Goal: Transaction & Acquisition: Purchase product/service

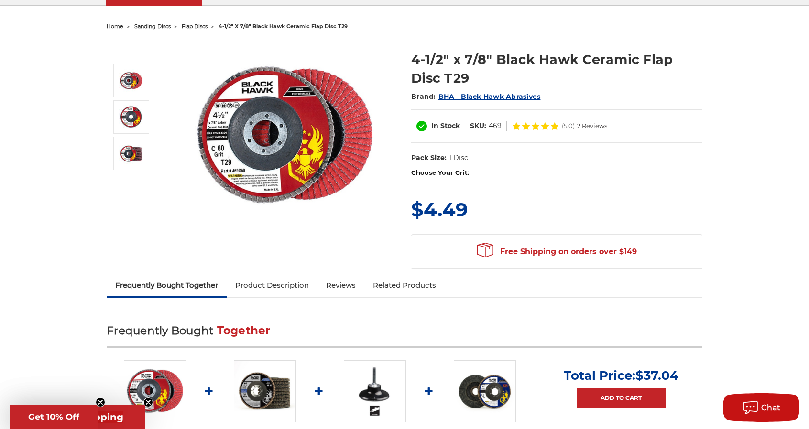
scroll to position [48, 0]
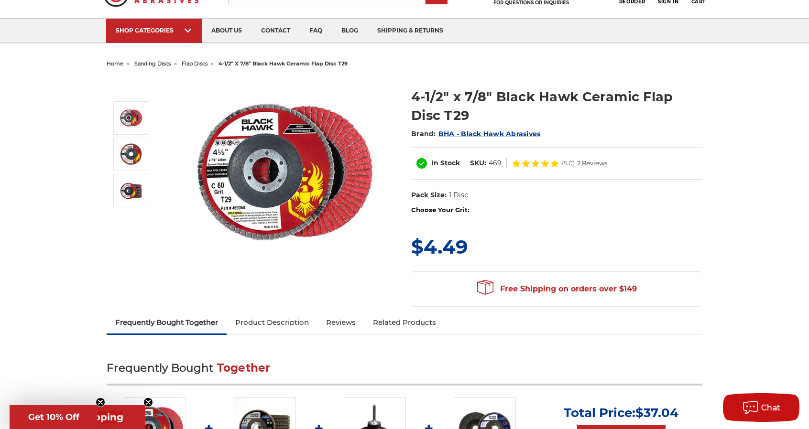
click at [497, 197] on dl "UPC: Pack Size: 1 Disc Size: 4-1/2" Tool: Angle Grinder Material: Ceramic stock…" at bounding box center [556, 195] width 291 height 20
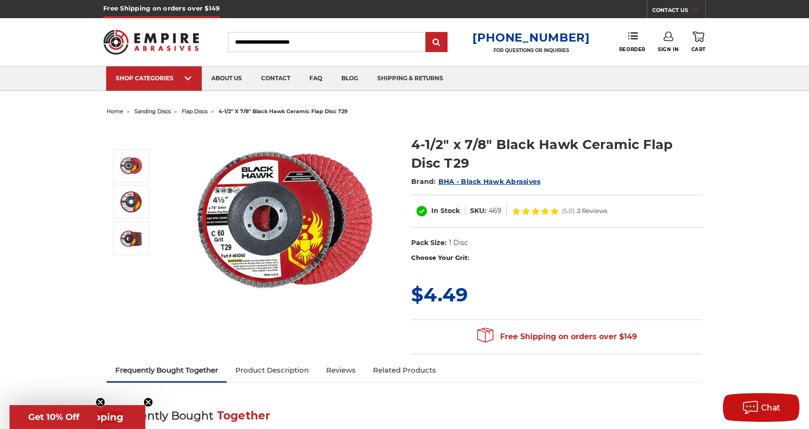
click at [540, 298] on div "MSRP: Was: Now: $4.49 (You save )" at bounding box center [556, 295] width 291 height 28
click at [466, 292] on span "$4.49" at bounding box center [439, 294] width 56 height 23
click at [470, 216] on div "In Stock SKU: 469 (5.0) 2 Reviews" at bounding box center [556, 211] width 291 height 33
click at [459, 239] on dd "1 Disc" at bounding box center [458, 243] width 19 height 10
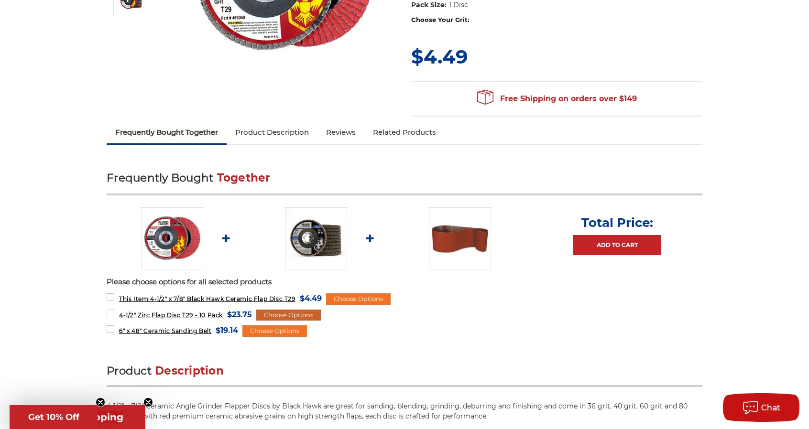
scroll to position [287, 0]
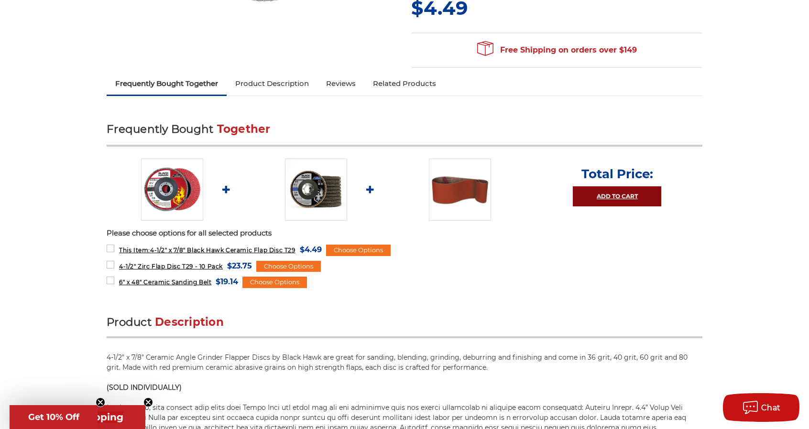
click at [624, 189] on link "Add to Cart" at bounding box center [617, 196] width 88 height 20
click at [112, 281] on label "6" x 48" Ceramic Sanding Belt MSRP: Was: Now: $19.14 (You save )" at bounding box center [172, 281] width 131 height 13
click at [110, 265] on label "4-1/2" Zirc Flap Disc T29 - 10 Pack MSRP: Was: Now: $23.75 (You save )" at bounding box center [179, 266] width 145 height 13
click at [645, 197] on link "Add to Cart" at bounding box center [617, 196] width 88 height 20
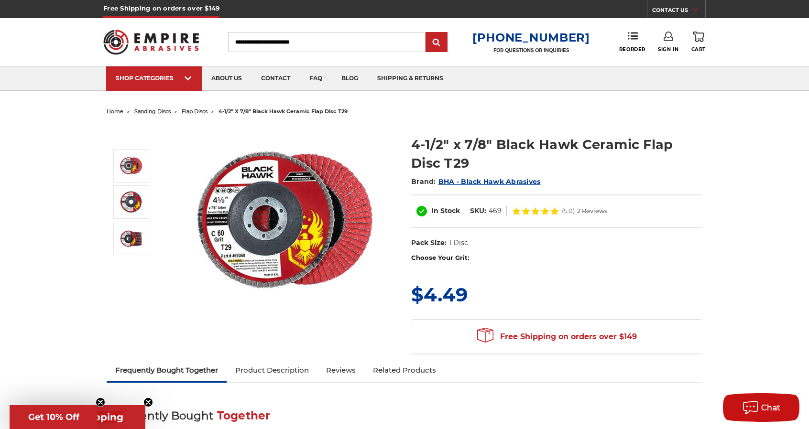
click at [699, 46] on link "0 Cart" at bounding box center [698, 42] width 14 height 21
click at [698, 37] on icon at bounding box center [698, 37] width 11 height 11
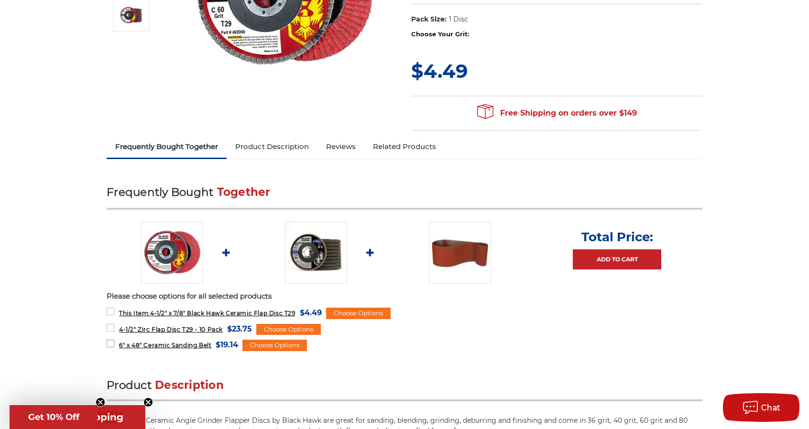
scroll to position [239, 0]
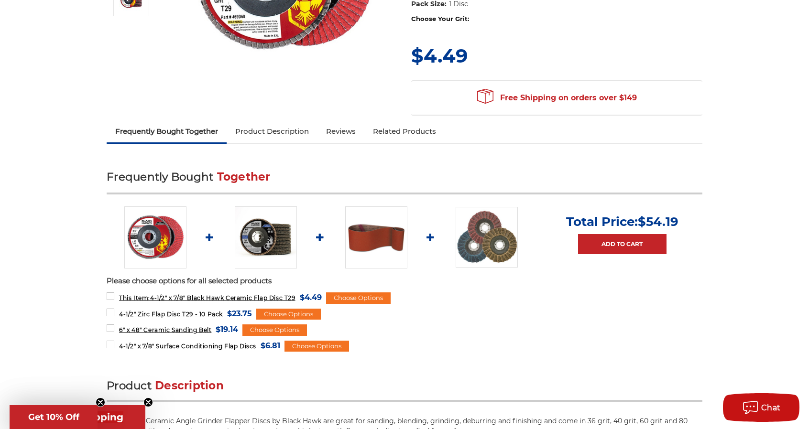
click at [110, 313] on label "4-1/2" Zirc Flap Disc T29 - 10 Pack MSRP: Was: Now: $23.75 (You save )" at bounding box center [179, 313] width 145 height 13
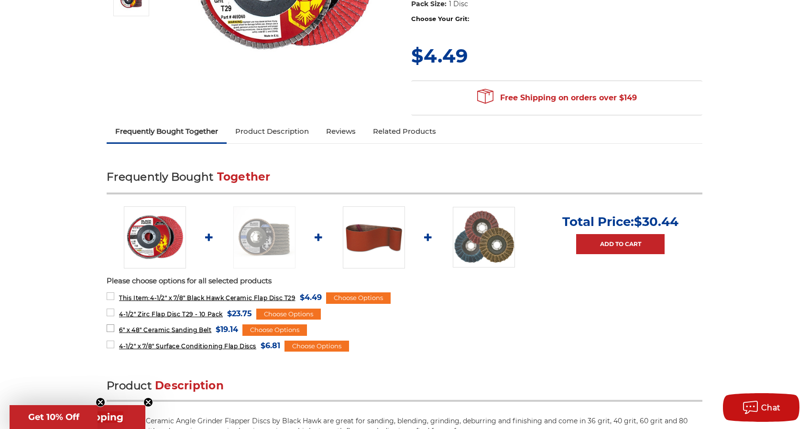
click at [110, 326] on label "6" x 48" Ceramic Sanding Belt MSRP: Was: Now: $19.14 (You save )" at bounding box center [172, 329] width 131 height 13
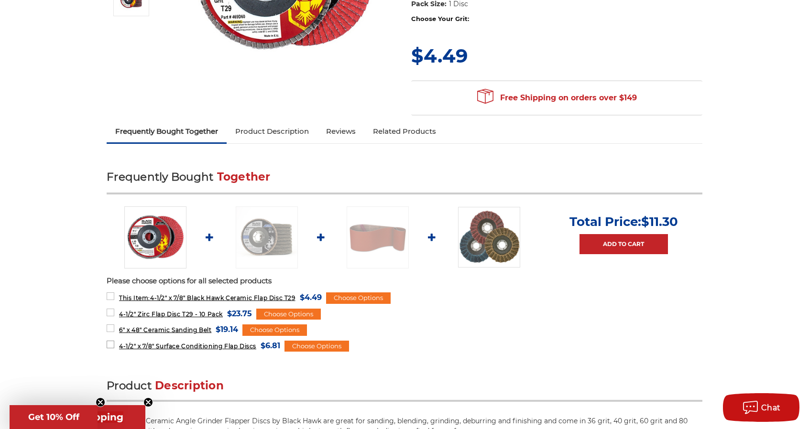
click at [111, 340] on label "4-1/2" x 7/8" Surface Conditioning Flap Discs MSRP: Was: Now: $6.81 (You save )" at bounding box center [194, 345] width 174 height 13
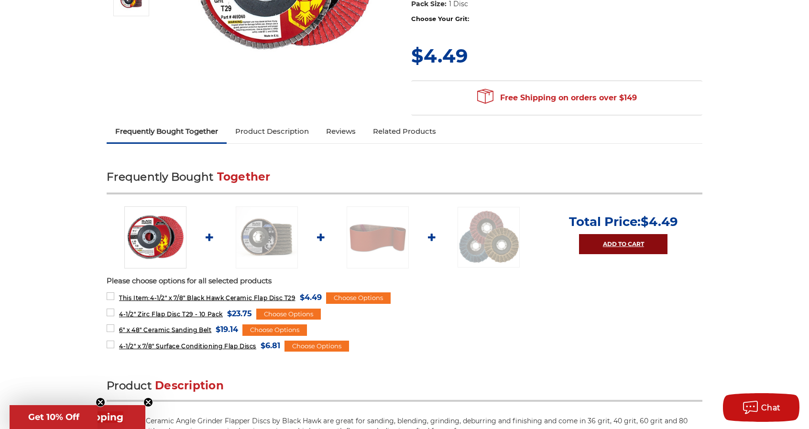
click at [642, 239] on link "Add to Cart" at bounding box center [623, 244] width 88 height 20
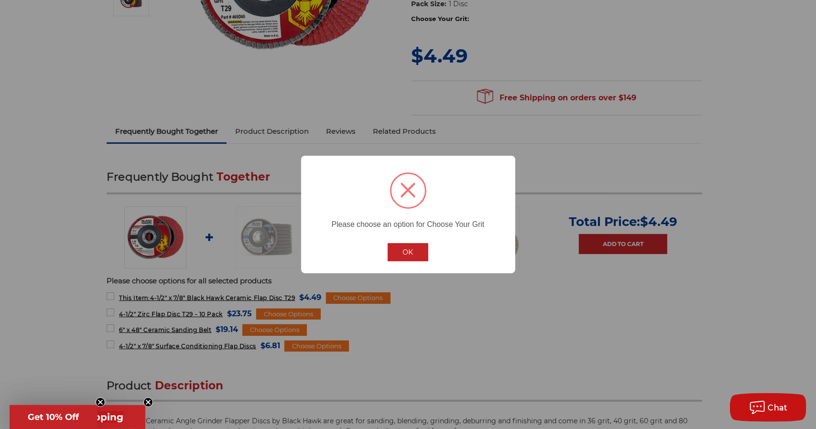
click at [403, 250] on button "OK" at bounding box center [408, 252] width 41 height 18
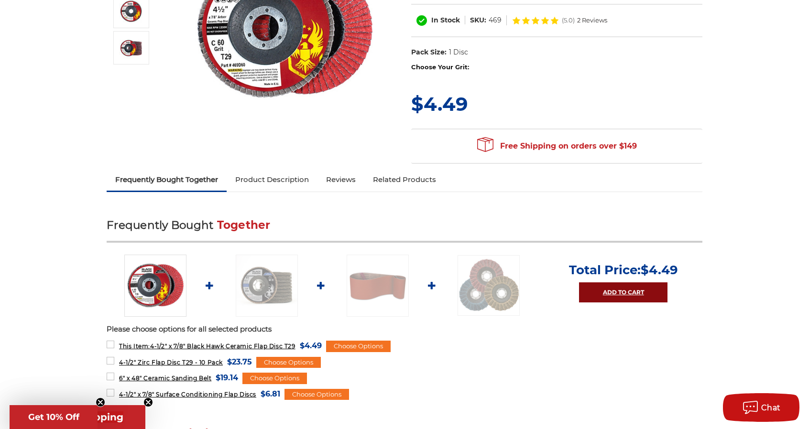
scroll to position [143, 0]
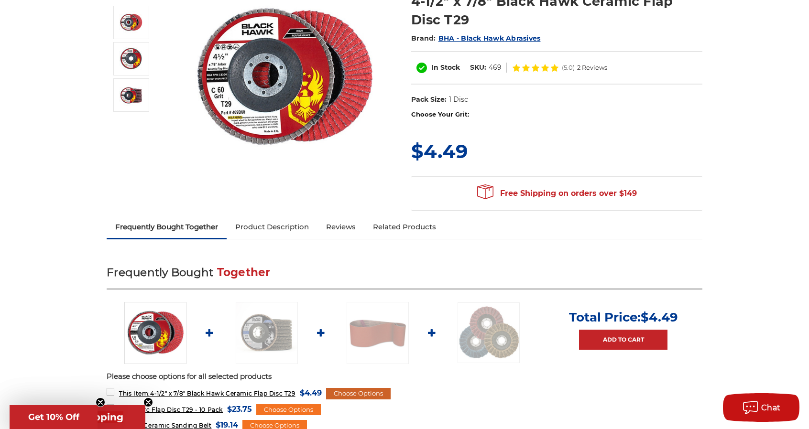
click at [362, 391] on div "Choose Options" at bounding box center [358, 393] width 65 height 11
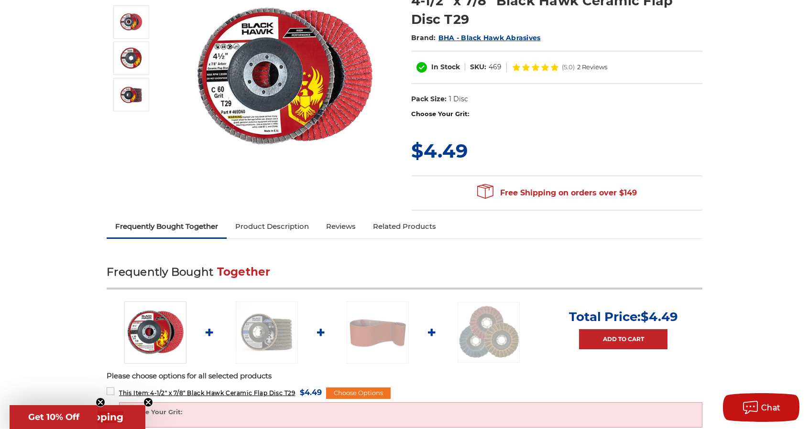
scroll to position [239, 0]
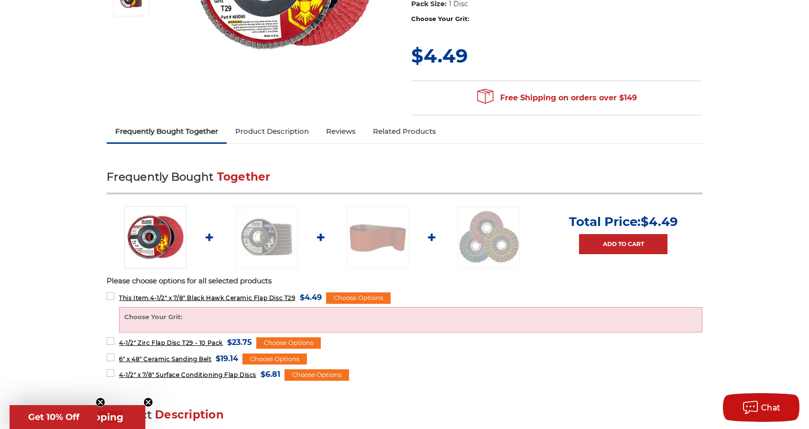
click at [153, 318] on label "Choose Your Grit:" at bounding box center [410, 318] width 572 height 10
click at [152, 323] on div "Choose Your Grit: #36 Grit #40 Grit #60 Grit #80 Grit #120 Grit" at bounding box center [410, 320] width 572 height 14
click at [135, 309] on div "Choose Your Grit: #36 Grit #40 Grit #60 Grit #80 Grit #120 Grit" at bounding box center [410, 319] width 583 height 25
click at [109, 299] on label "This Item: 4-1/2" x 7/8" Black Hawk Ceramic Flap Disc T29 MSRP: Was: Now: $4.49…" at bounding box center [214, 297] width 215 height 13
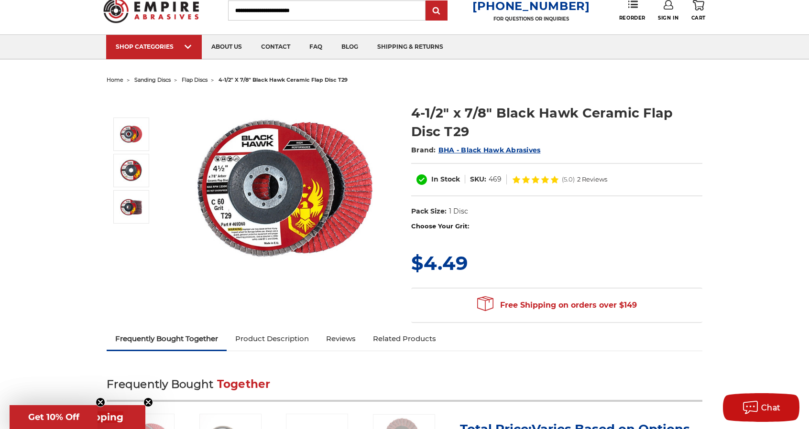
scroll to position [0, 0]
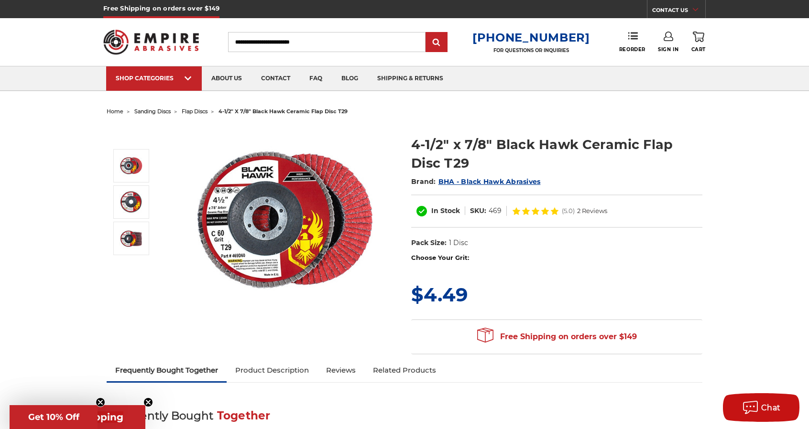
click at [461, 152] on h1 "4-1/2" x 7/8" Black Hawk Ceramic Flap Disc T29" at bounding box center [556, 153] width 291 height 37
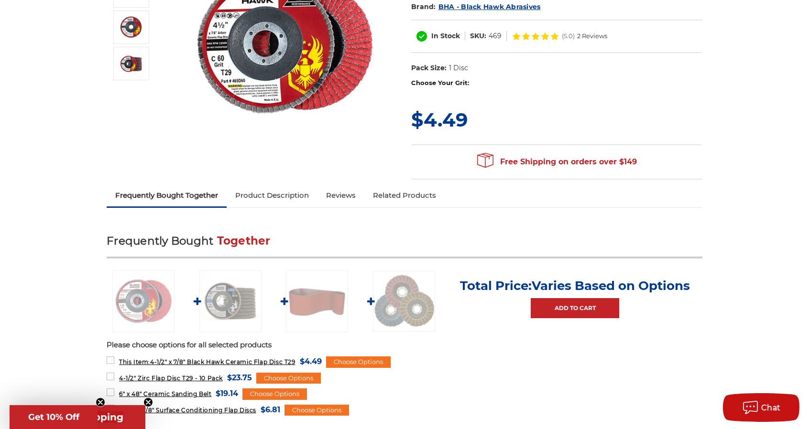
scroll to position [191, 0]
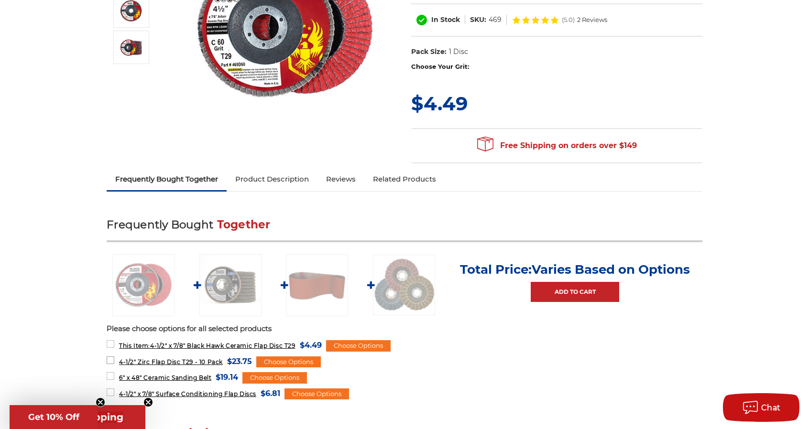
click at [181, 360] on span "4-1/2" Zirc Flap Disc T29 - 10 Pack" at bounding box center [171, 362] width 104 height 7
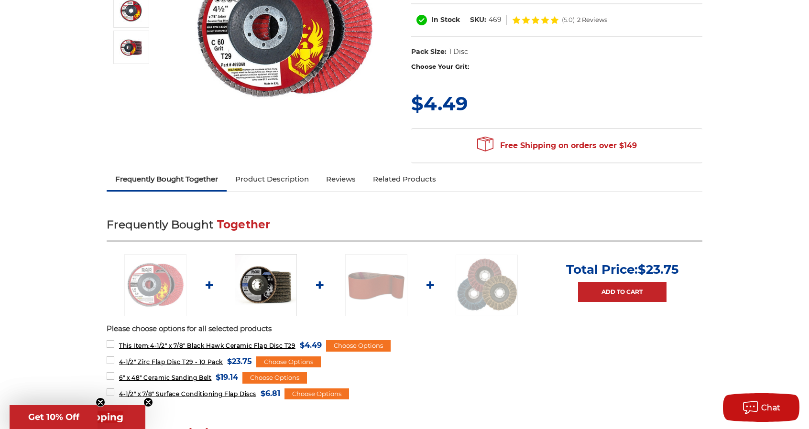
click at [275, 288] on img at bounding box center [266, 285] width 62 height 62
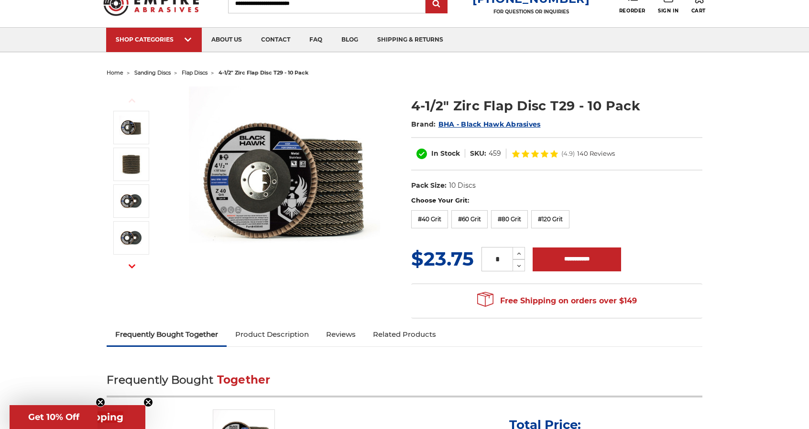
scroll to position [48, 0]
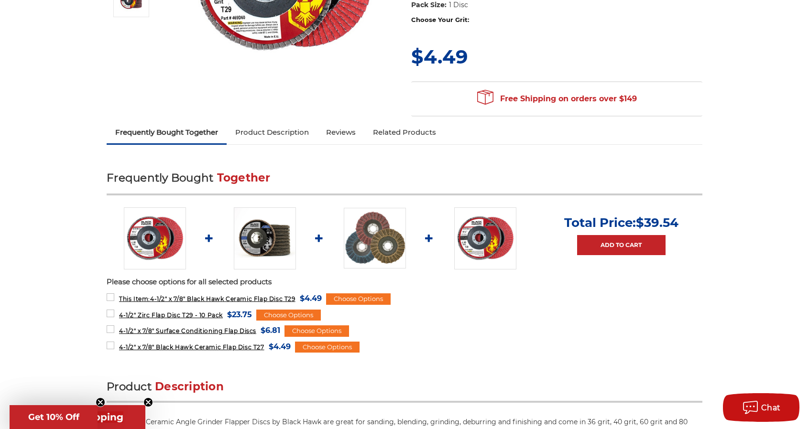
scroll to position [239, 0]
